Goal: Transaction & Acquisition: Purchase product/service

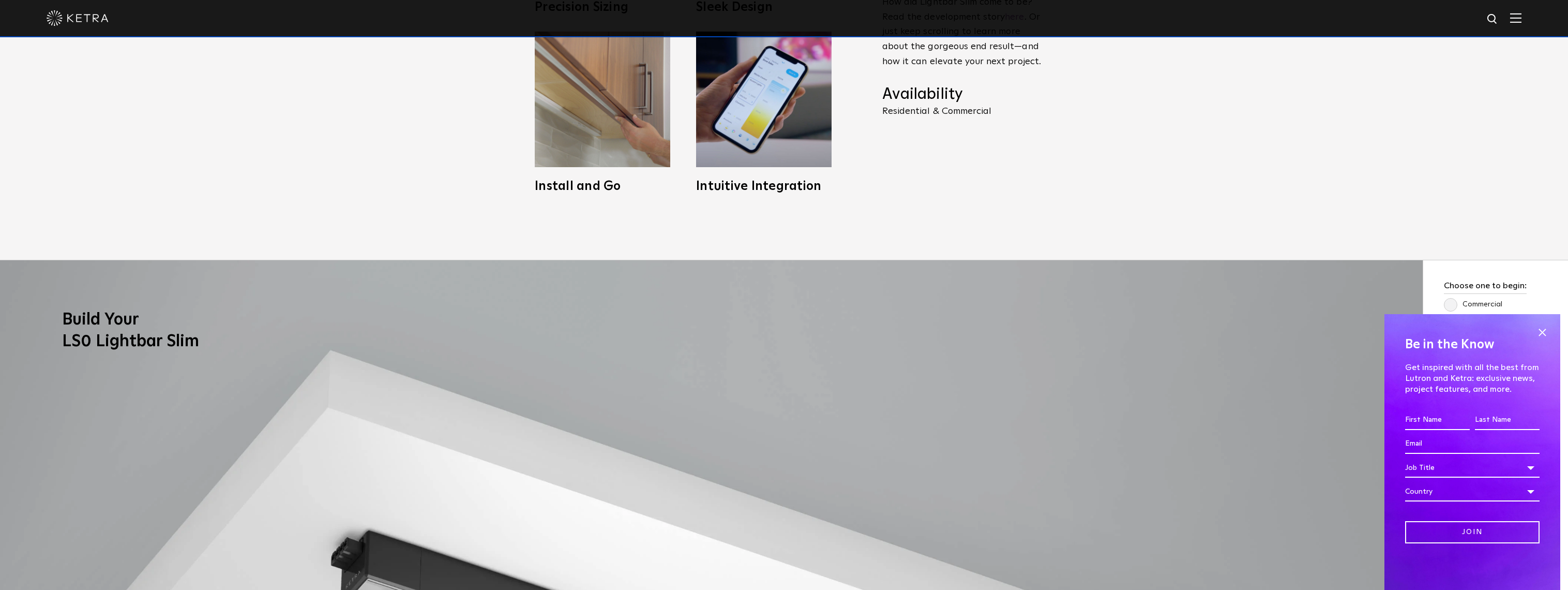
scroll to position [459, 0]
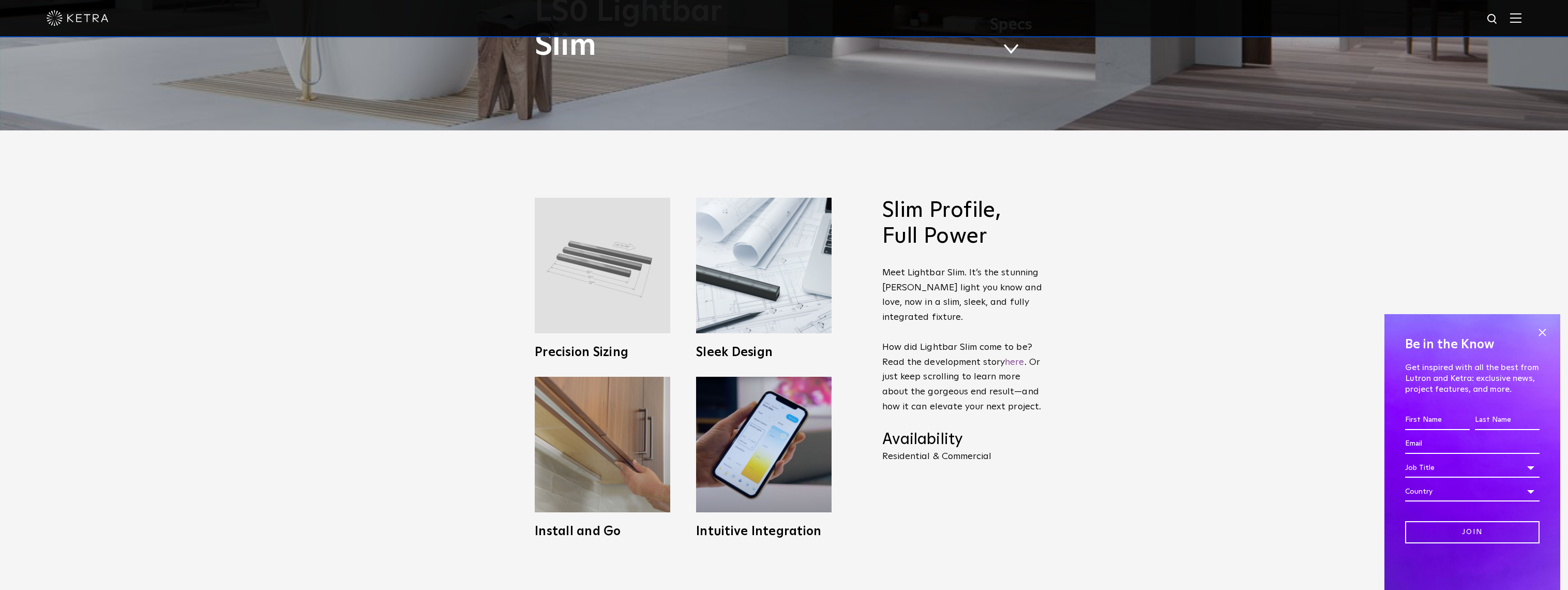
click at [597, 256] on img at bounding box center [602, 266] width 136 height 136
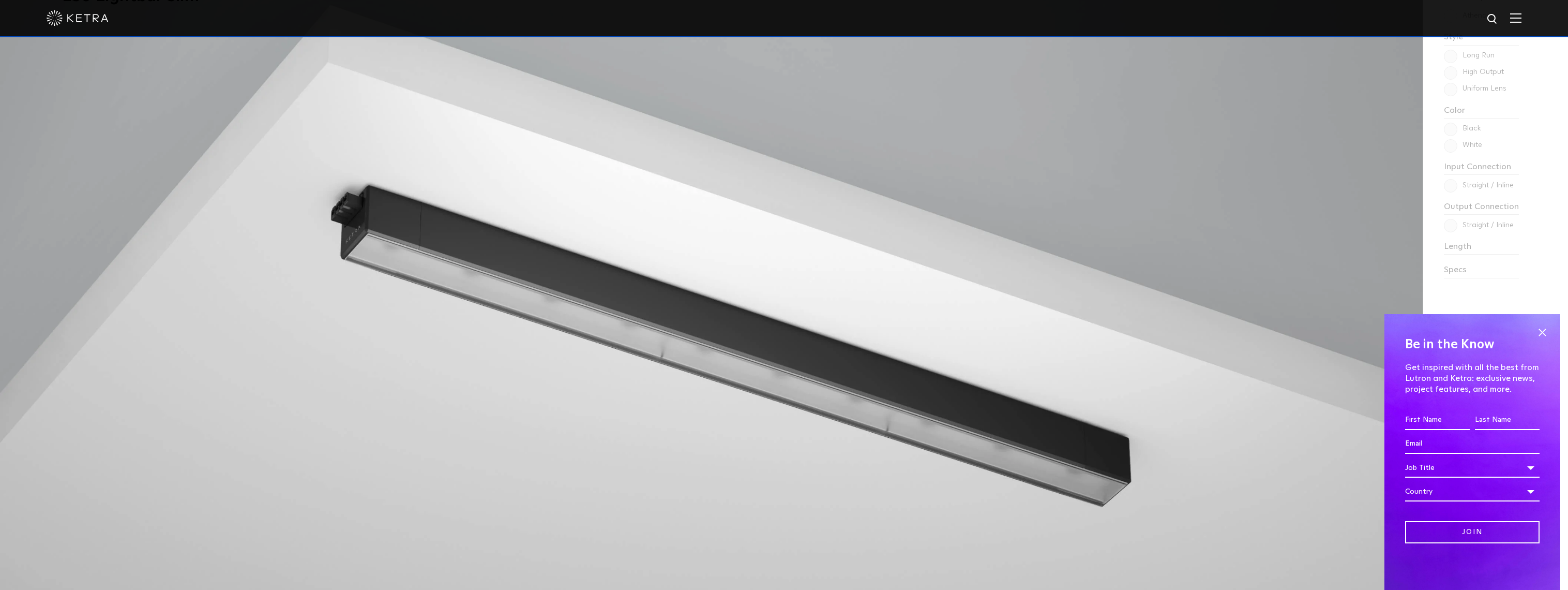
scroll to position [1092, 0]
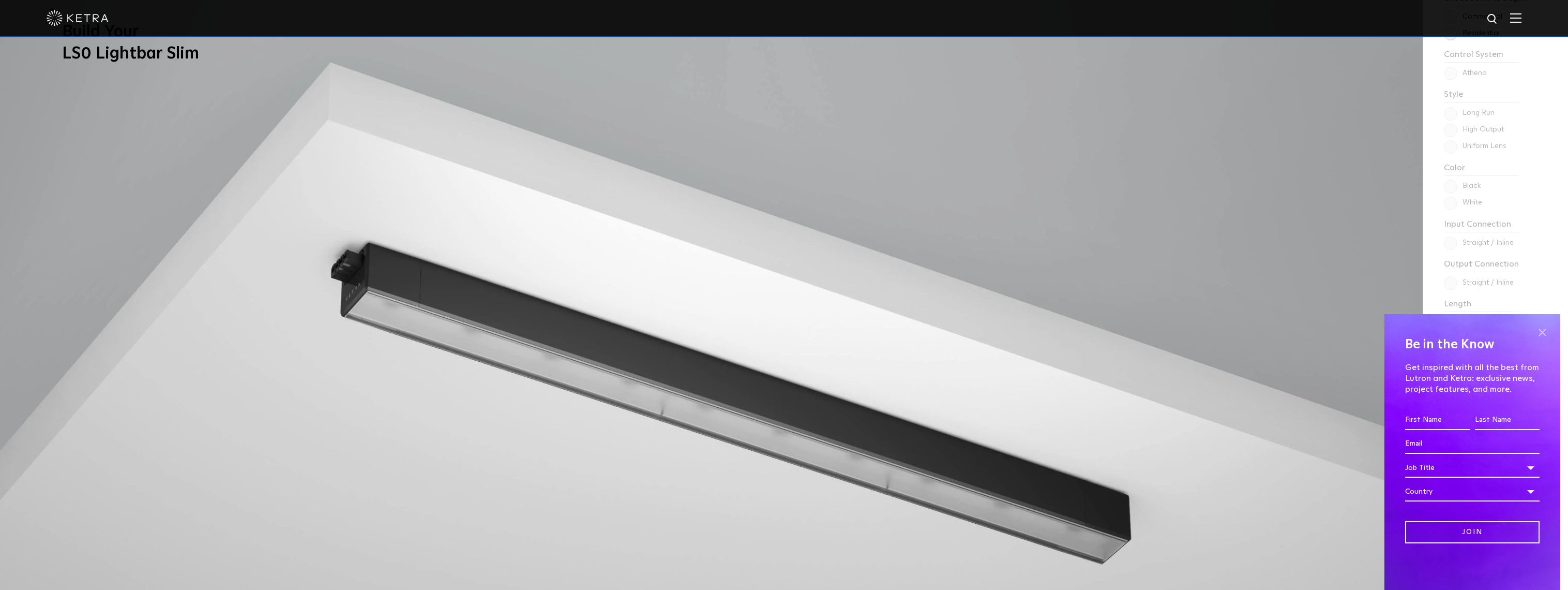
click at [1542, 331] on span at bounding box center [1542, 332] width 16 height 16
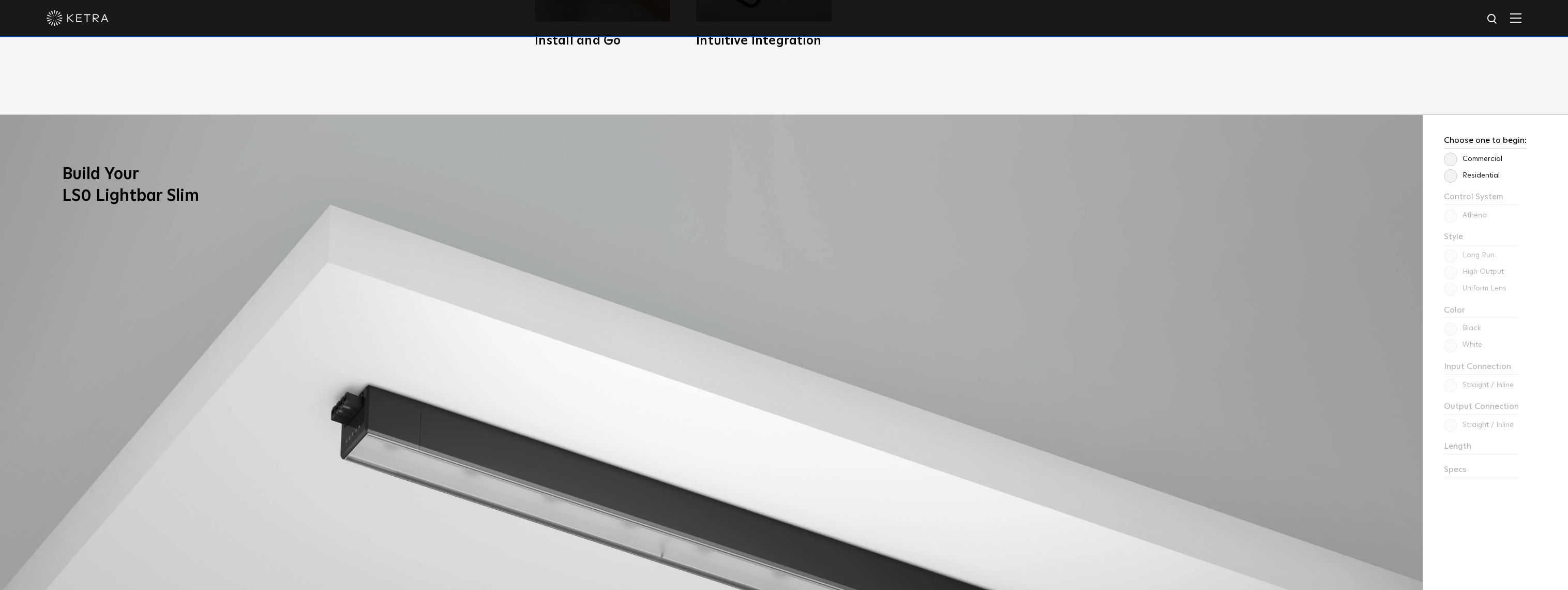
scroll to position [862, 0]
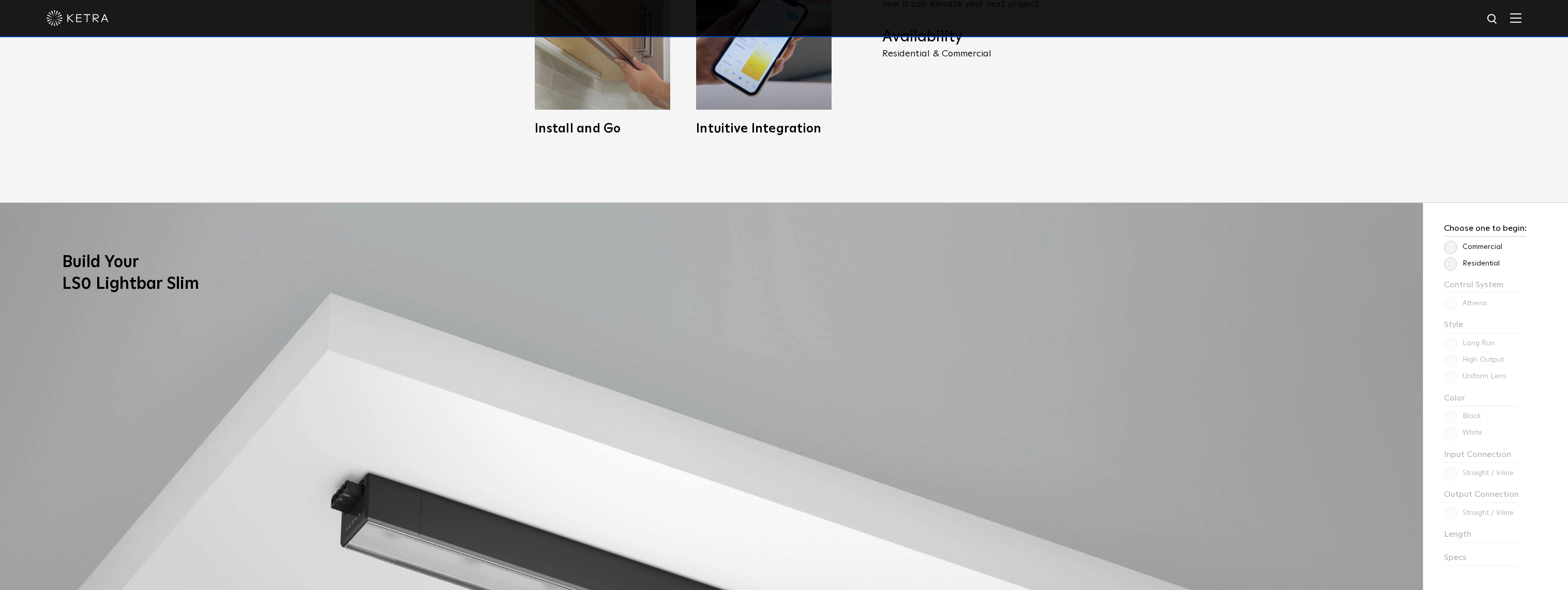
click at [1458, 247] on label "Commercial" at bounding box center [1473, 247] width 58 height 9
click at [0, 0] on input "Commercial" at bounding box center [0, 0] width 0 height 0
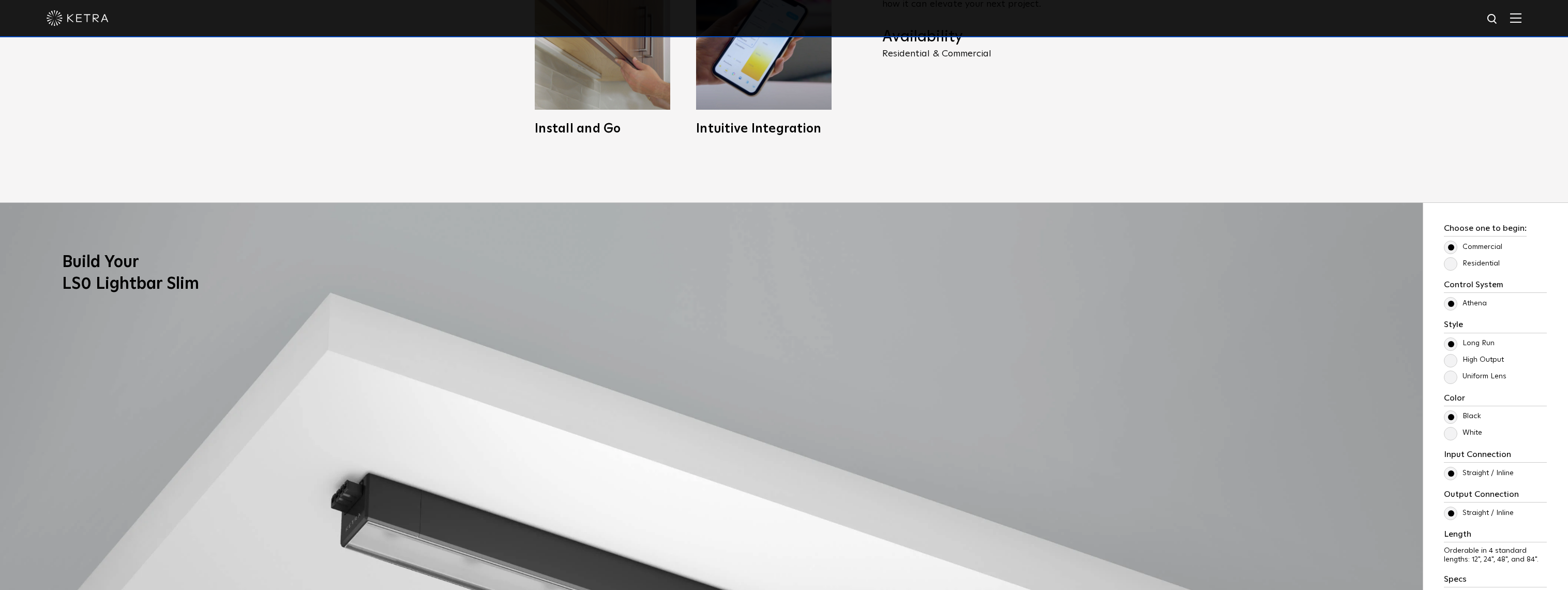
click at [1452, 264] on label "Residential" at bounding box center [1472, 263] width 56 height 9
click at [0, 0] on input "Residential" at bounding box center [0, 0] width 0 height 0
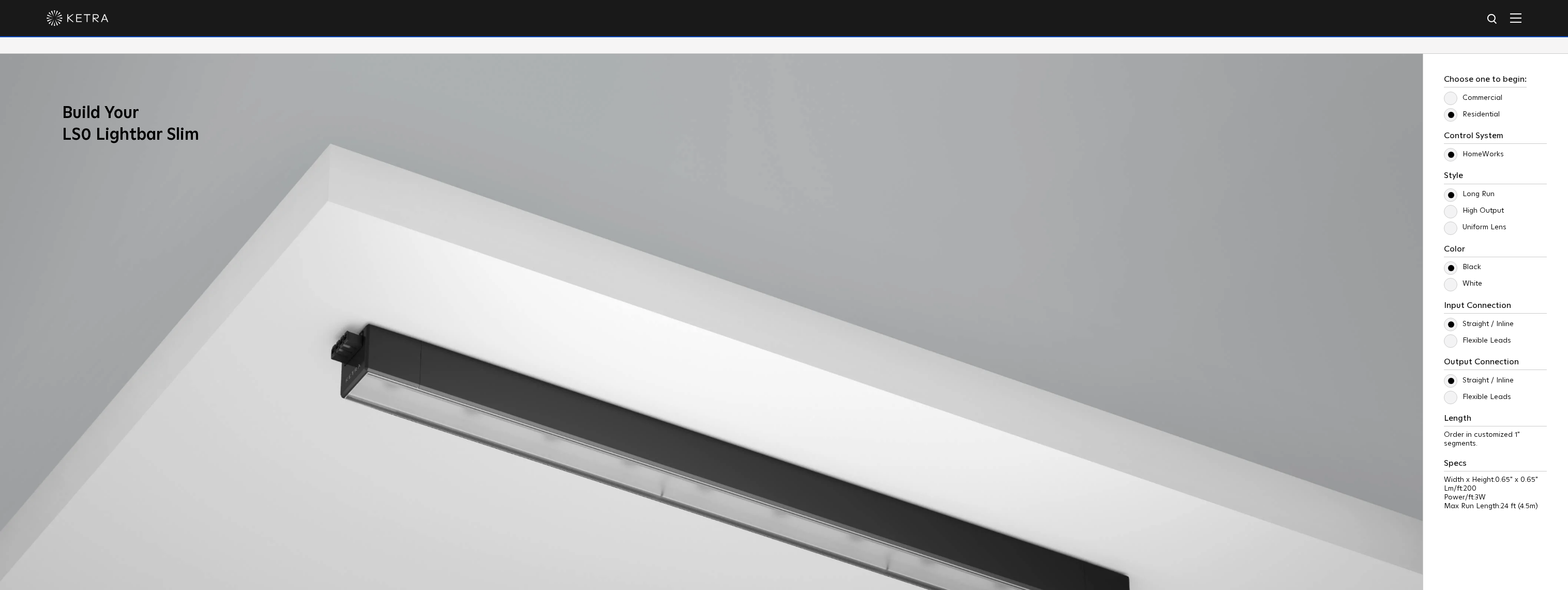
scroll to position [1092, 0]
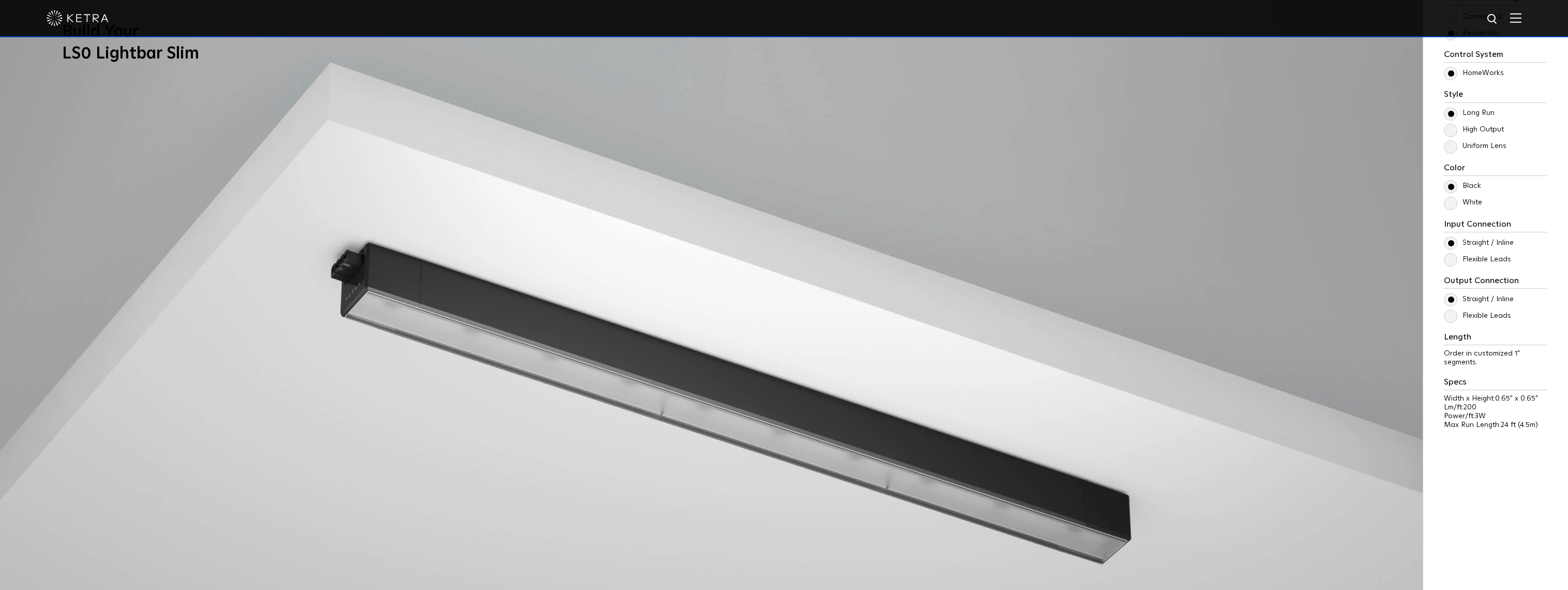
click at [1451, 207] on label "White" at bounding box center [1463, 203] width 38 height 9
click at [0, 0] on input "White" at bounding box center [0, 0] width 0 height 0
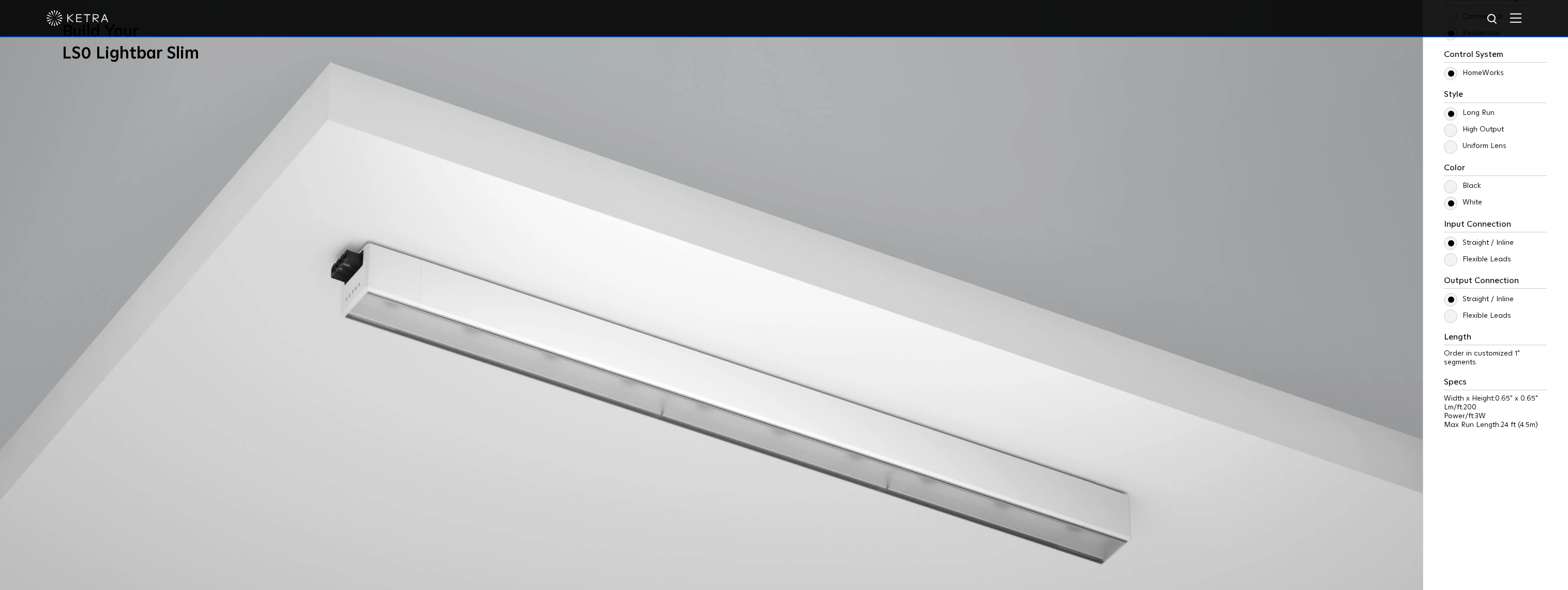
click at [1451, 257] on label "Flexible Leads" at bounding box center [1478, 260] width 67 height 9
click at [0, 0] on input "Flexible Leads" at bounding box center [0, 0] width 0 height 0
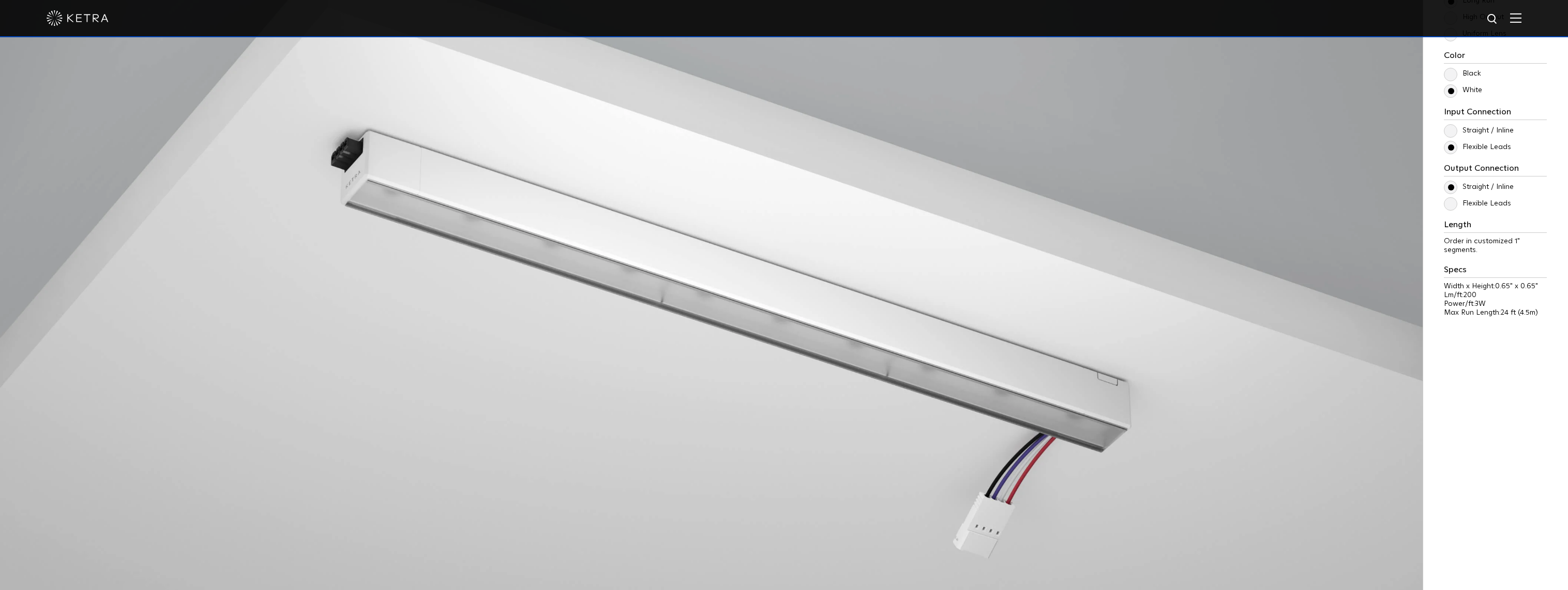
scroll to position [1207, 0]
click at [1449, 126] on label "Straight / Inline" at bounding box center [1479, 128] width 70 height 9
click at [0, 0] on input "Straight / Inline" at bounding box center [0, 0] width 0 height 0
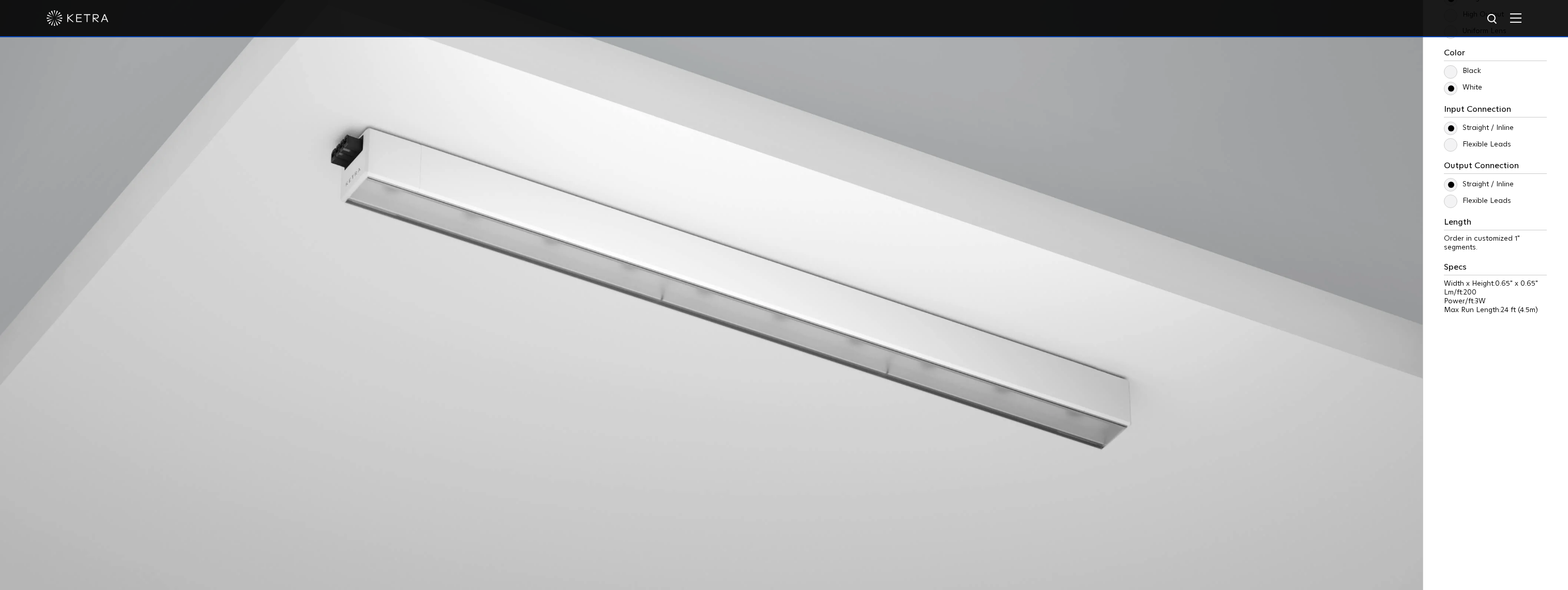
click at [1452, 204] on label "Flexible Leads" at bounding box center [1478, 201] width 67 height 9
click at [0, 0] on input "Flexible Leads" at bounding box center [0, 0] width 0 height 0
click at [1448, 192] on div "Straight / Inline Flexible Leads" at bounding box center [1496, 192] width 103 height 29
click at [1446, 186] on label "Straight / Inline" at bounding box center [1479, 184] width 70 height 9
click at [0, 0] on input "Straight / Inline" at bounding box center [0, 0] width 0 height 0
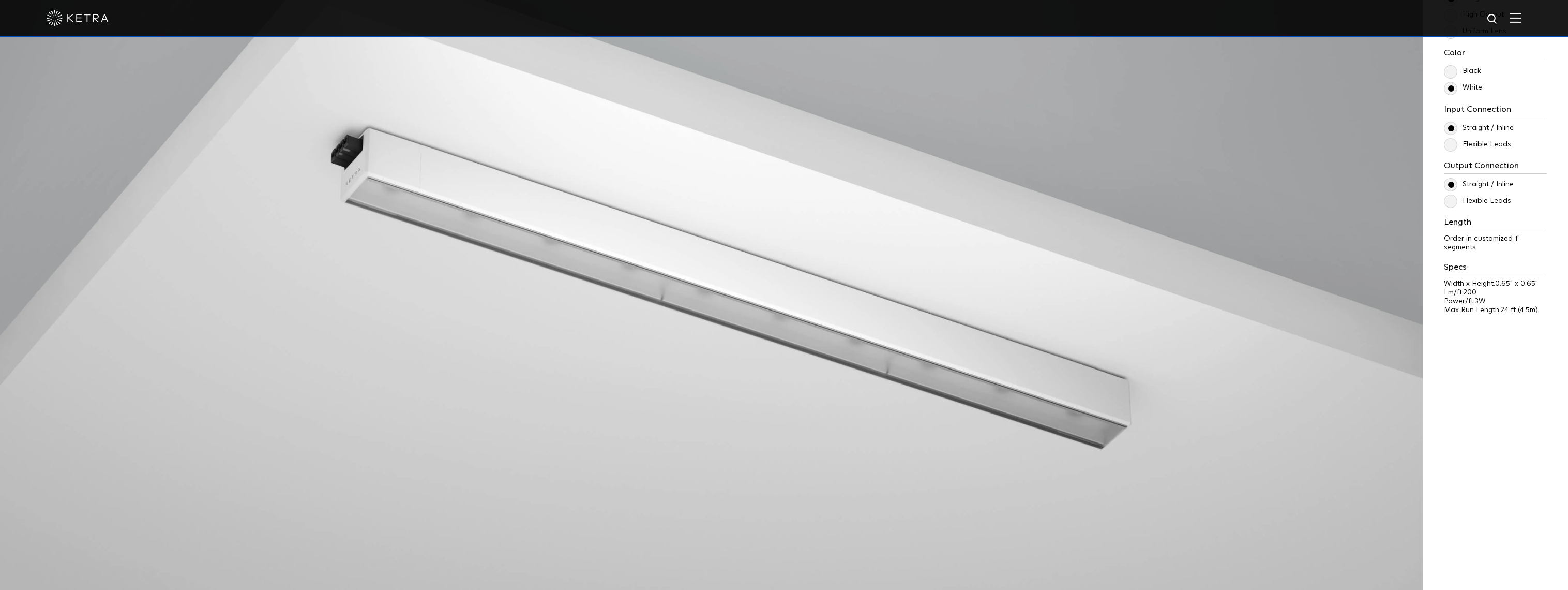
click at [1449, 197] on label "Flexible Leads" at bounding box center [1478, 201] width 67 height 9
click at [0, 0] on input "Flexible Leads" at bounding box center [0, 0] width 0 height 0
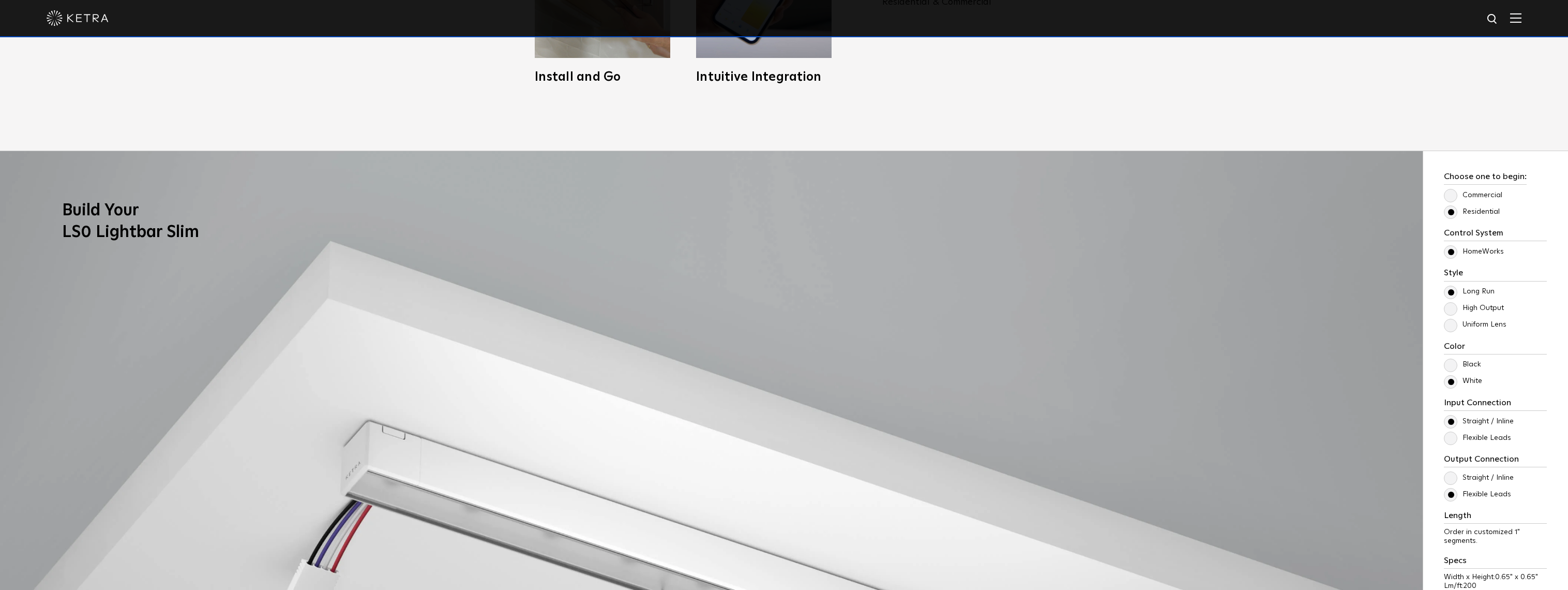
scroll to position [1035, 0]
